Goal: Information Seeking & Learning: Learn about a topic

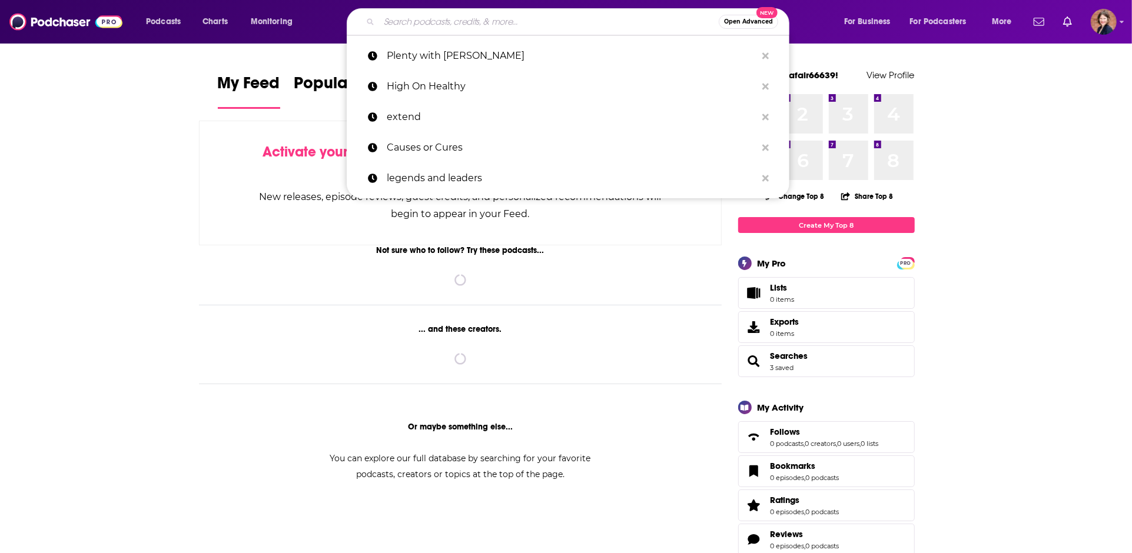
click at [442, 18] on input "Search podcasts, credits, & more..." at bounding box center [549, 21] width 340 height 19
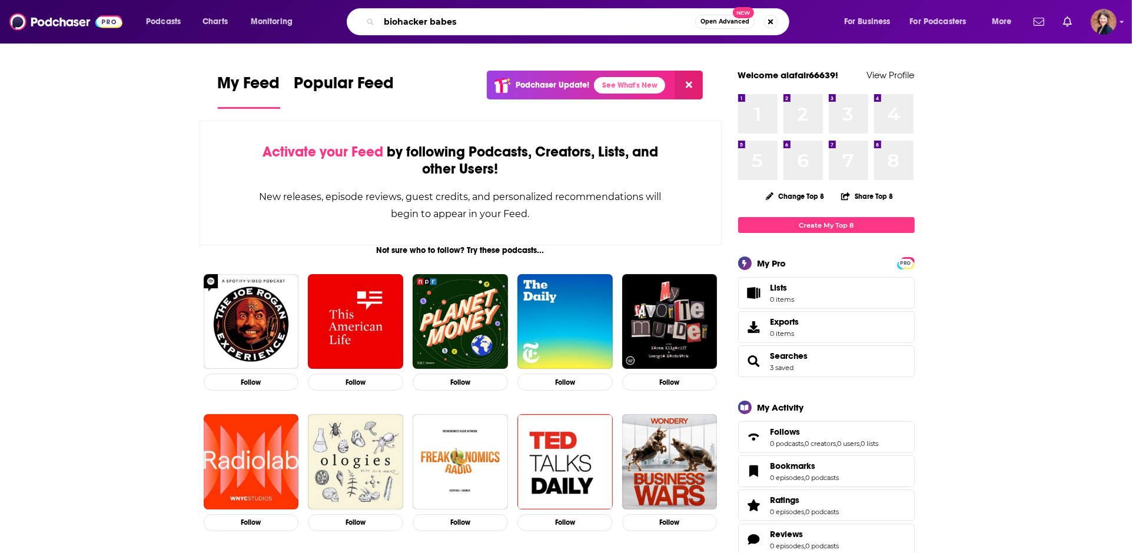
type input "biohacker babes"
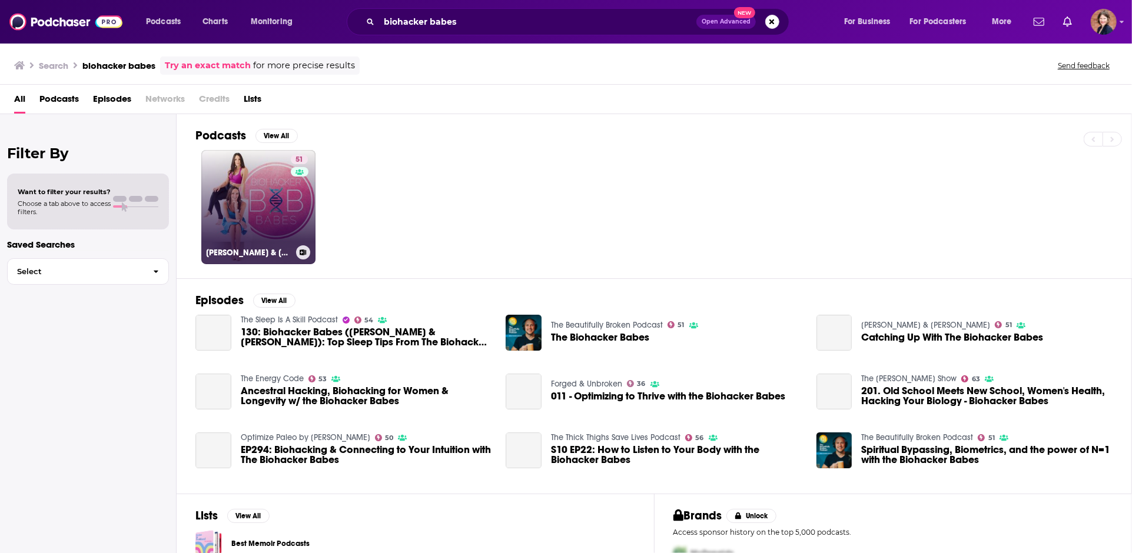
click at [266, 196] on link "51 [PERSON_NAME] & [PERSON_NAME]" at bounding box center [258, 207] width 114 height 114
